Goal: Find contact information: Find contact information

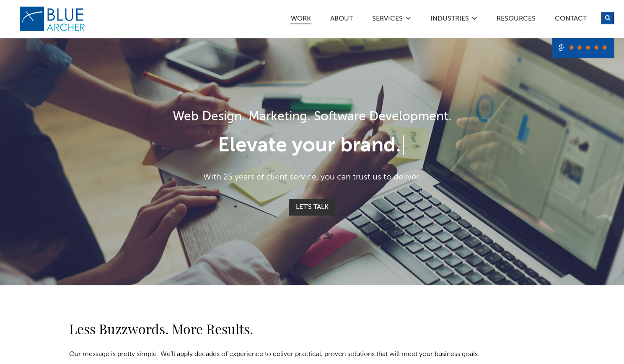
click at [303, 16] on link "Work" at bounding box center [300, 20] width 21 height 9
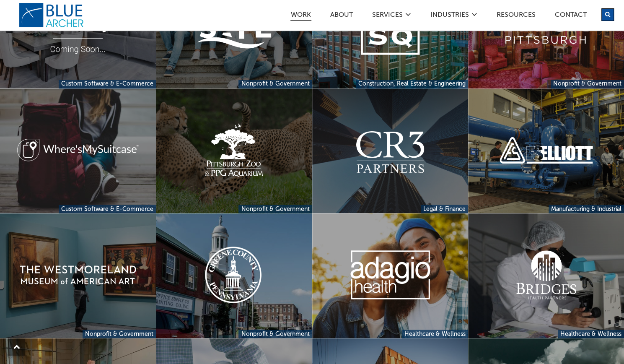
scroll to position [793, 0]
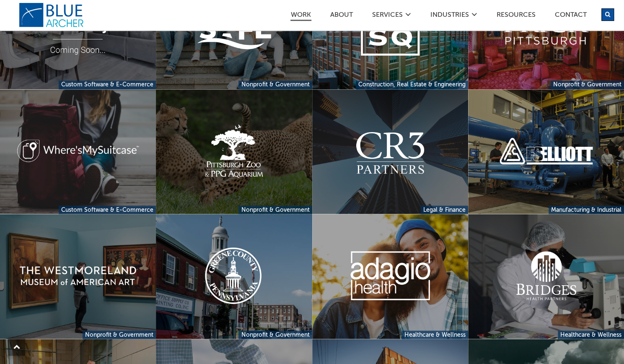
click at [252, 145] on link at bounding box center [234, 151] width 156 height 125
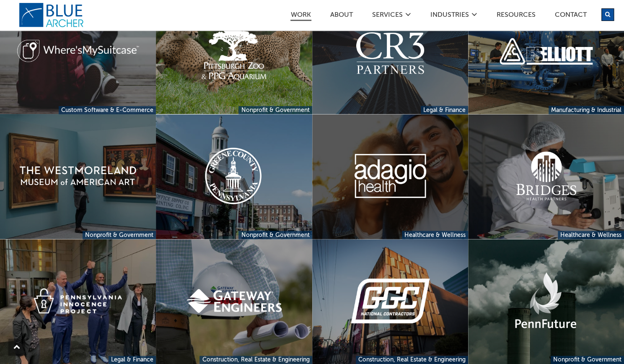
scroll to position [893, 0]
click at [376, 190] on link at bounding box center [390, 176] width 156 height 125
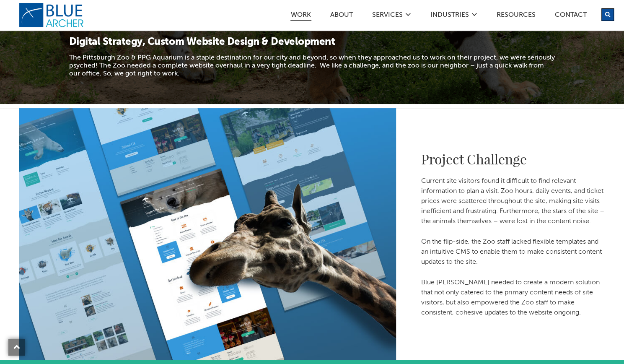
scroll to position [241, 0]
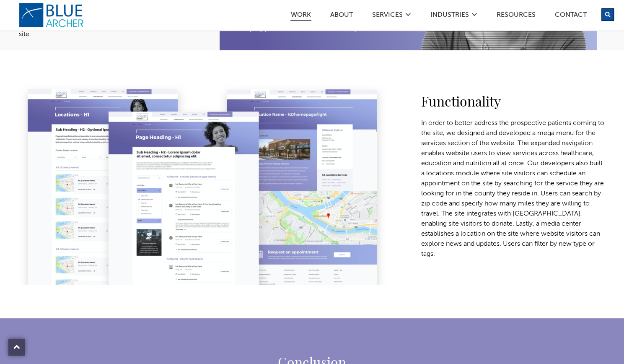
scroll to position [1157, 0]
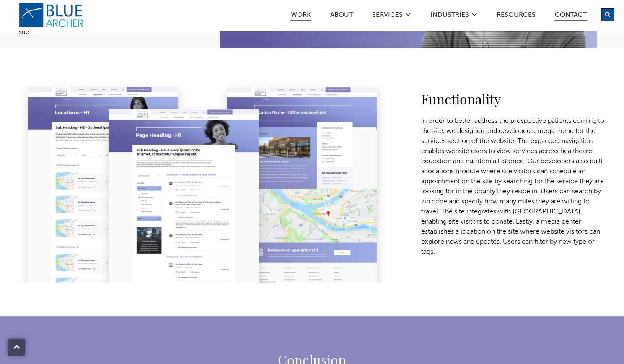
click at [580, 14] on link "Contact" at bounding box center [570, 16] width 33 height 9
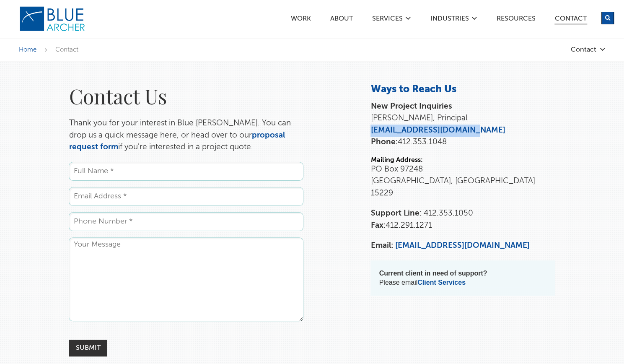
drag, startPoint x: 470, startPoint y: 131, endPoint x: 370, endPoint y: 131, distance: 100.6
click at [370, 131] on div "Contact Ways to Reach Us New Project Inquiries [PERSON_NAME], Principal [EMAIL_…" at bounding box center [462, 194] width 201 height 223
copy link "[EMAIL_ADDRESS][DOMAIN_NAME]"
